Goal: Book appointment/travel/reservation

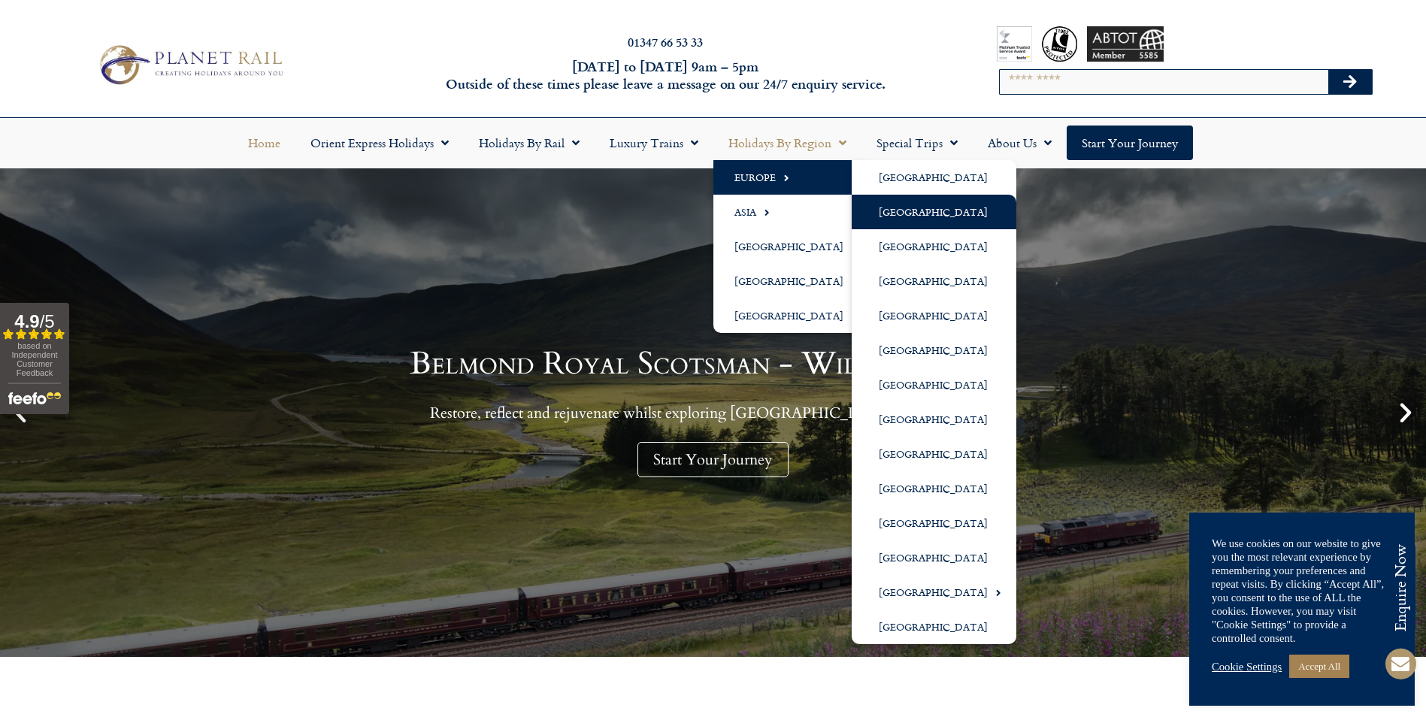
click at [920, 216] on link "[GEOGRAPHIC_DATA]" at bounding box center [934, 212] width 165 height 35
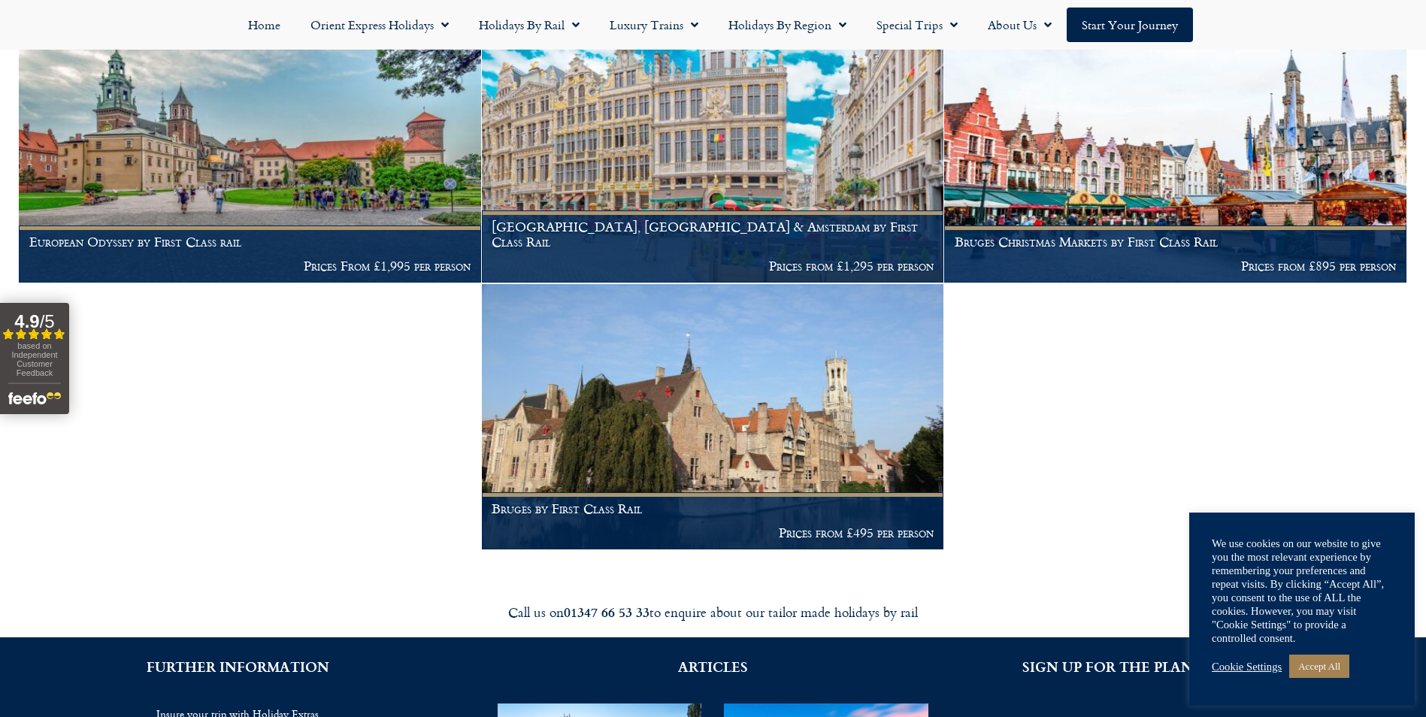
scroll to position [376, 0]
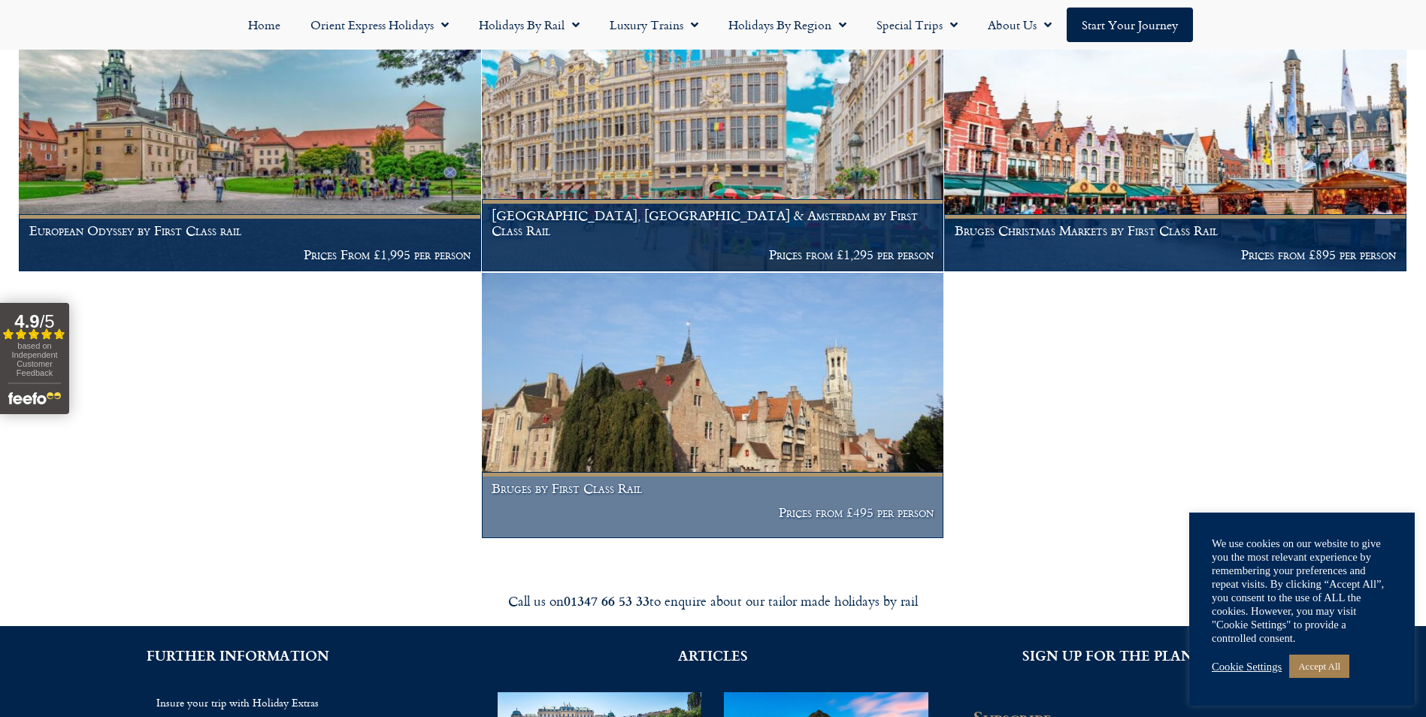
click at [680, 389] on img at bounding box center [713, 405] width 462 height 265
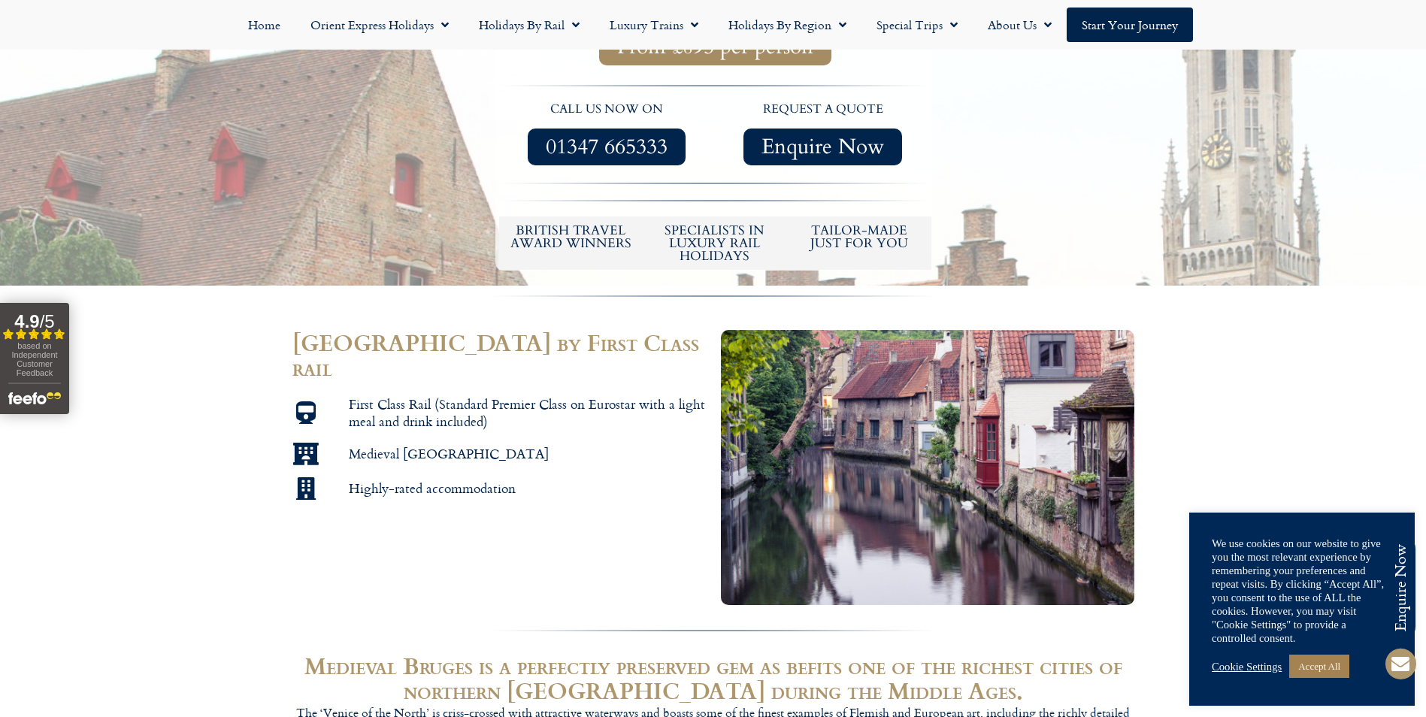
scroll to position [376, 0]
